Goal: Task Accomplishment & Management: Use online tool/utility

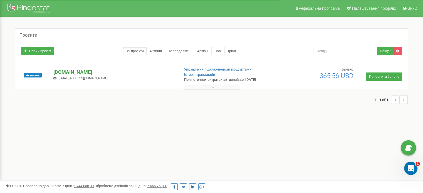
click at [92, 70] on p "[DOMAIN_NAME]" at bounding box center [113, 72] width 121 height 7
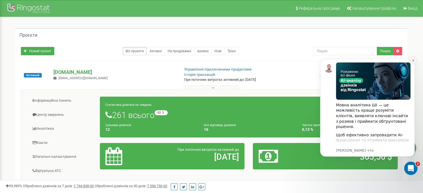
click at [412, 60] on icon "Dismiss notification" at bounding box center [412, 60] width 3 height 3
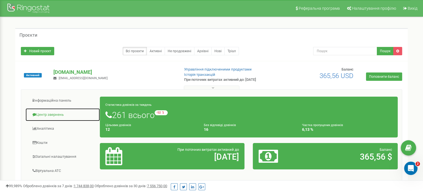
click at [55, 115] on link "Центр звернень" at bounding box center [62, 115] width 75 height 14
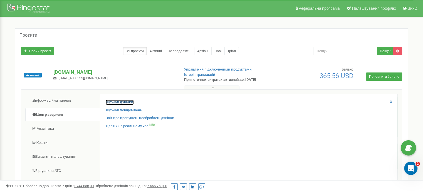
click at [109, 101] on link "Журнал дзвінків" at bounding box center [120, 102] width 28 height 5
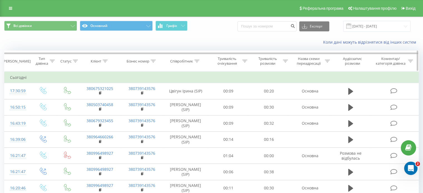
click at [197, 61] on icon at bounding box center [196, 61] width 5 height 3
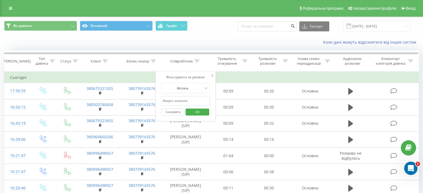
click at [190, 104] on input "text" at bounding box center [185, 101] width 49 height 10
type input "Цвігун"
click button "OK" at bounding box center [197, 112] width 24 height 7
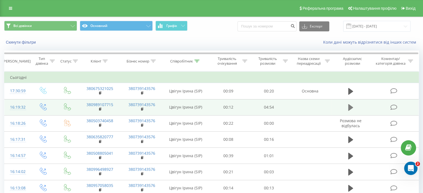
click at [346, 105] on button at bounding box center [350, 107] width 8 height 8
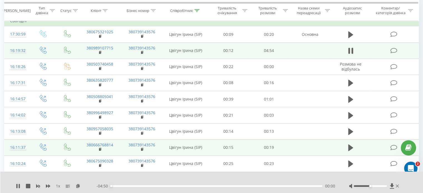
scroll to position [29, 0]
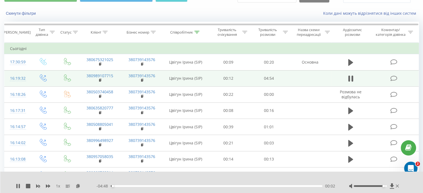
drag, startPoint x: 372, startPoint y: 186, endPoint x: 384, endPoint y: 185, distance: 11.4
click at [384, 185] on div at bounding box center [369, 186] width 33 height 2
drag, startPoint x: 382, startPoint y: 187, endPoint x: 387, endPoint y: 186, distance: 4.9
click at [387, 186] on div at bounding box center [374, 186] width 51 height 6
drag, startPoint x: 383, startPoint y: 186, endPoint x: 396, endPoint y: 185, distance: 12.9
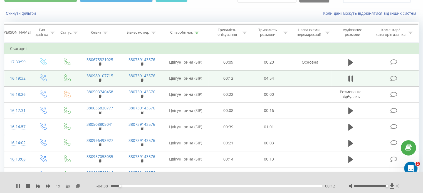
click at [396, 185] on div at bounding box center [374, 186] width 51 height 6
click at [272, 185] on div "- 03:42 01:08 01:08" at bounding box center [215, 186] width 238 height 6
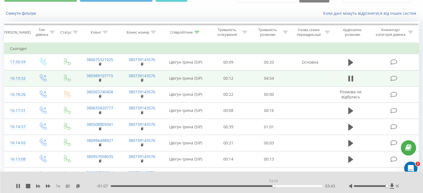
click at [273, 186] on div "03:43" at bounding box center [216, 186] width 211 height 2
